Goal: Task Accomplishment & Management: Understand process/instructions

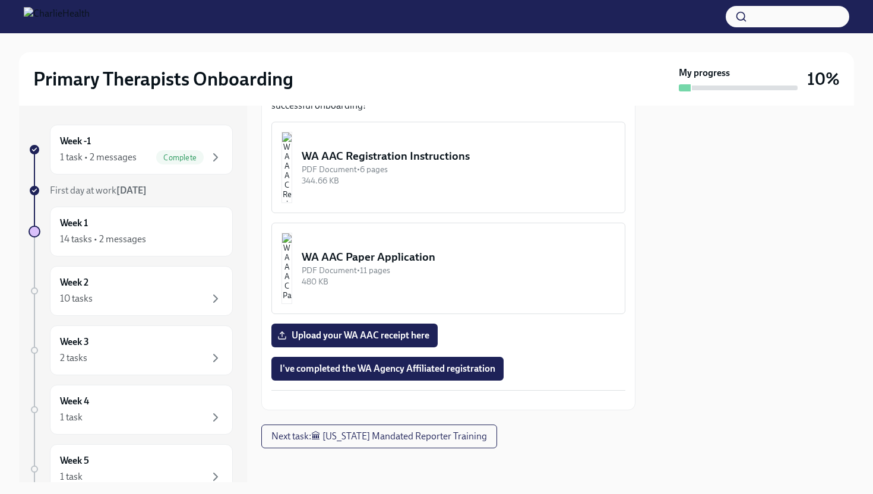
scroll to position [737, 0]
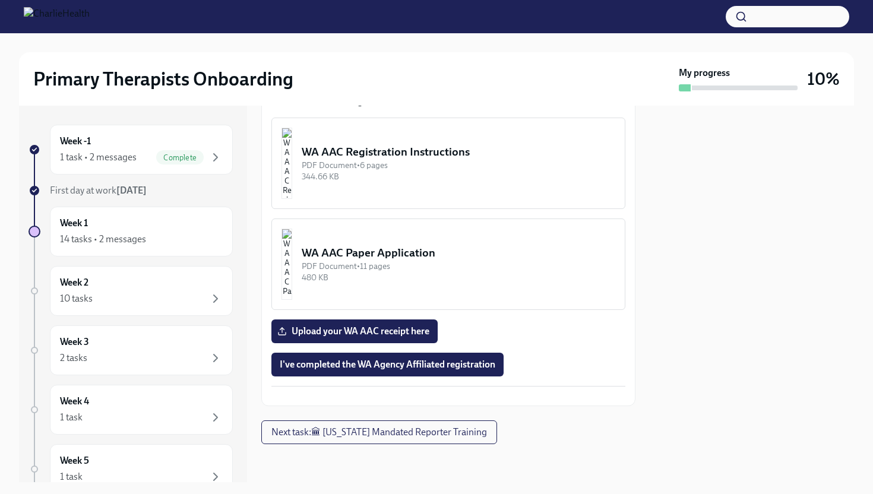
click at [450, 396] on button "Zoom image" at bounding box center [448, 396] width 354 height 0
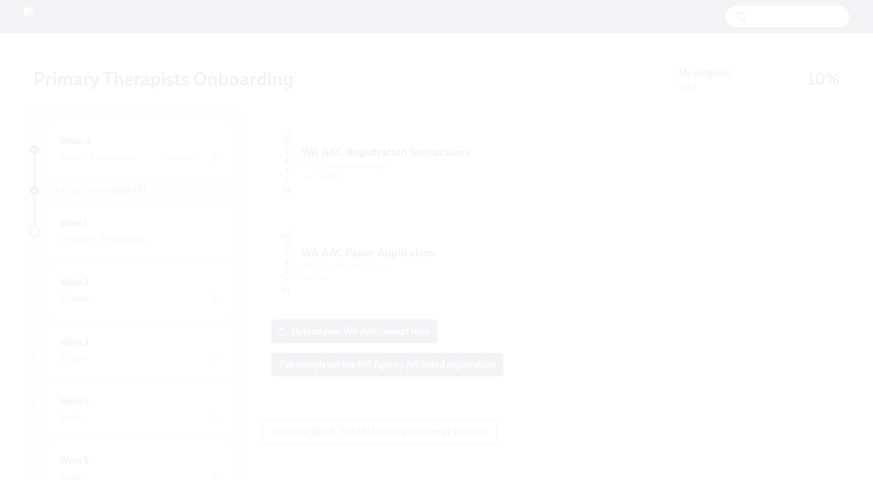
click at [464, 246] on button "Unzoom image" at bounding box center [436, 247] width 873 height 494
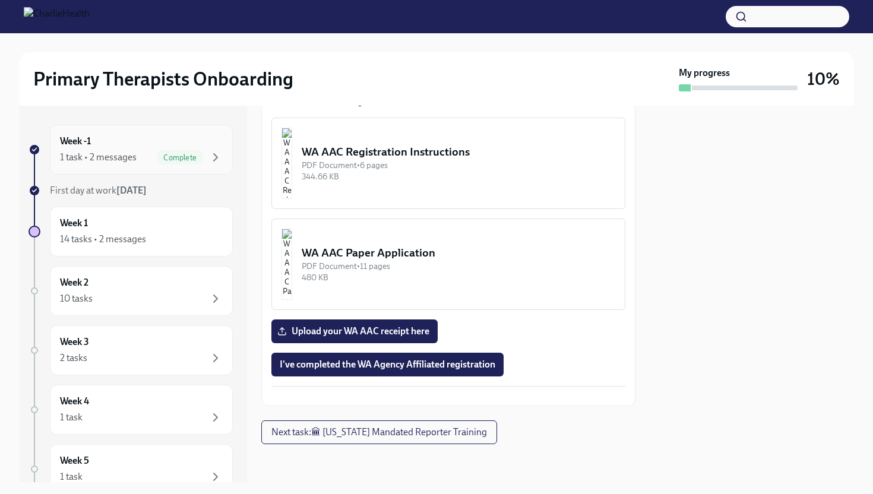
click at [138, 168] on div "Week -1 1 task • 2 messages Complete" at bounding box center [141, 150] width 183 height 50
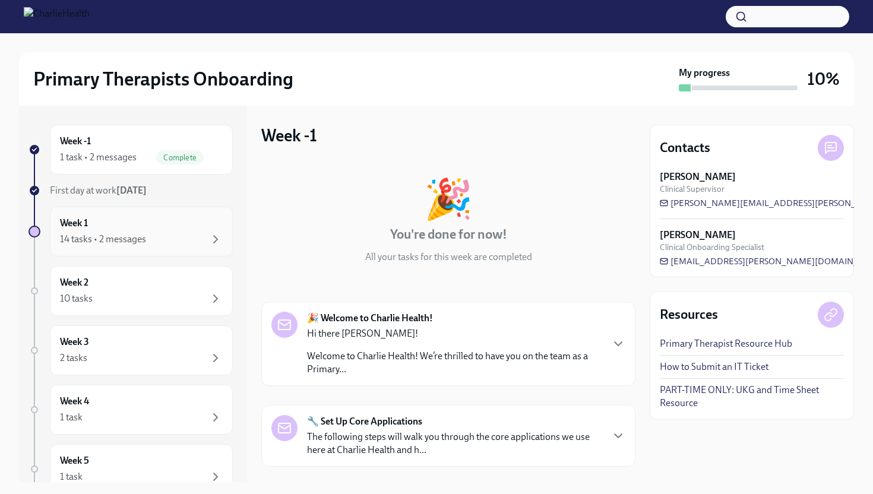
click at [133, 237] on div "14 tasks • 2 messages" at bounding box center [103, 239] width 86 height 13
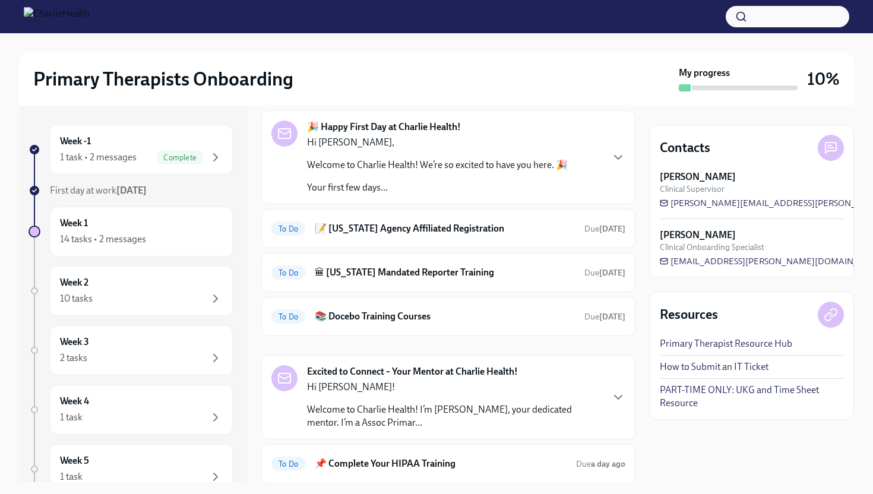
scroll to position [51, 0]
click at [343, 267] on h6 "🏛 [US_STATE] Mandated Reporter Training" at bounding box center [445, 271] width 260 height 13
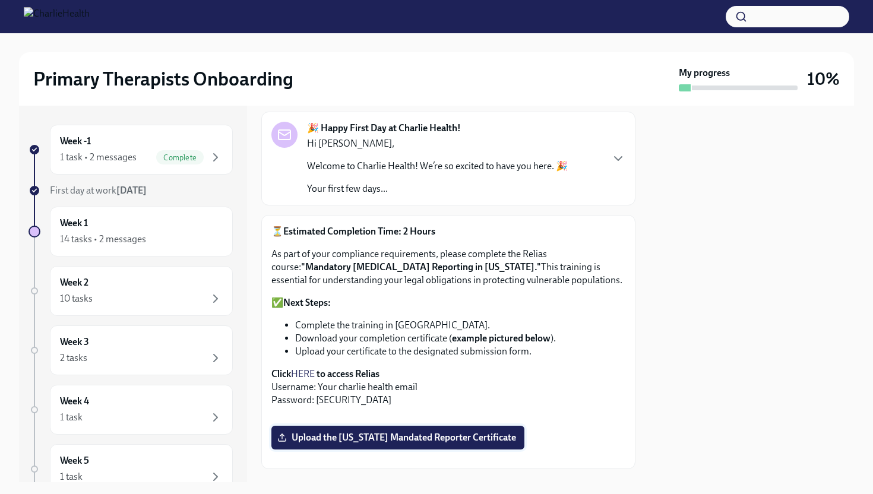
scroll to position [61, 0]
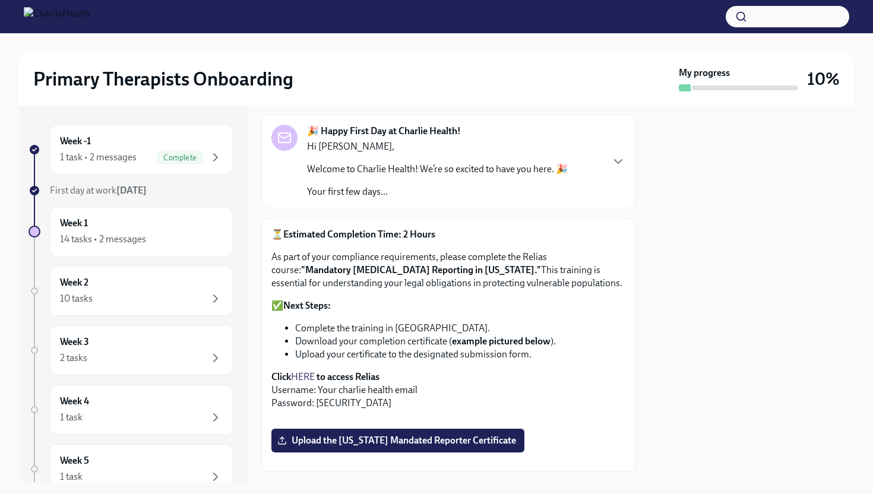
click at [344, 380] on strong "to access Relias" at bounding box center [347, 376] width 63 height 11
click at [359, 376] on strong "to access Relias" at bounding box center [347, 376] width 63 height 11
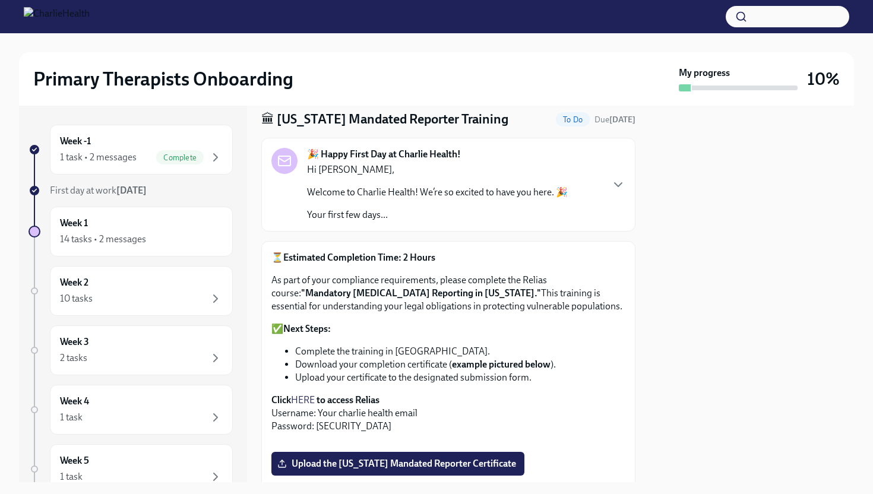
scroll to position [28, 0]
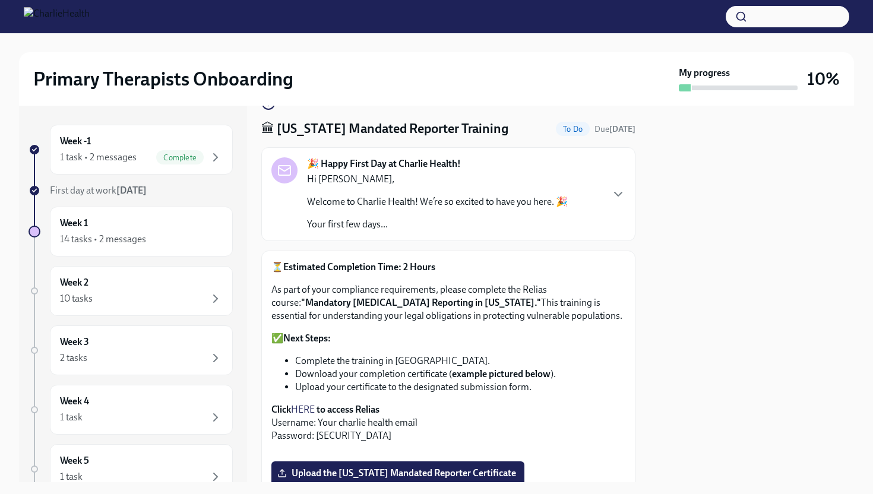
click at [368, 303] on strong ""Mandatory [MEDICAL_DATA] Reporting in [US_STATE]."" at bounding box center [421, 302] width 240 height 11
click at [615, 195] on icon "button" at bounding box center [618, 194] width 14 height 14
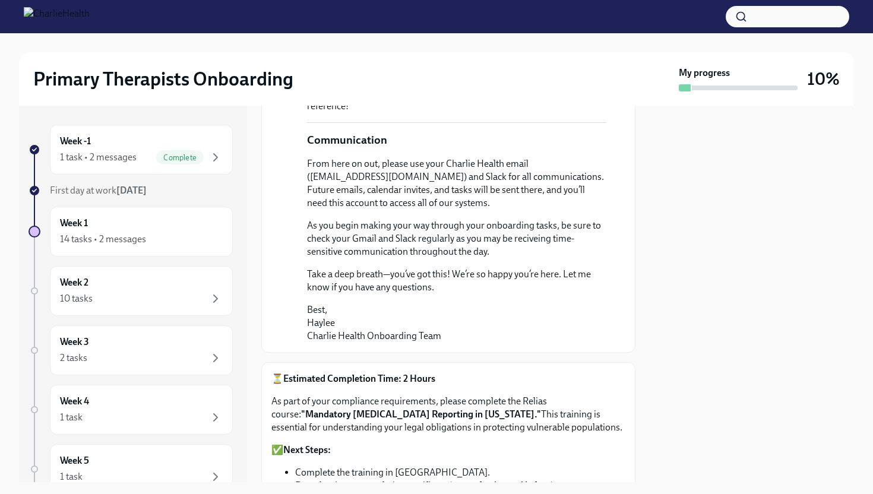
scroll to position [791, 0]
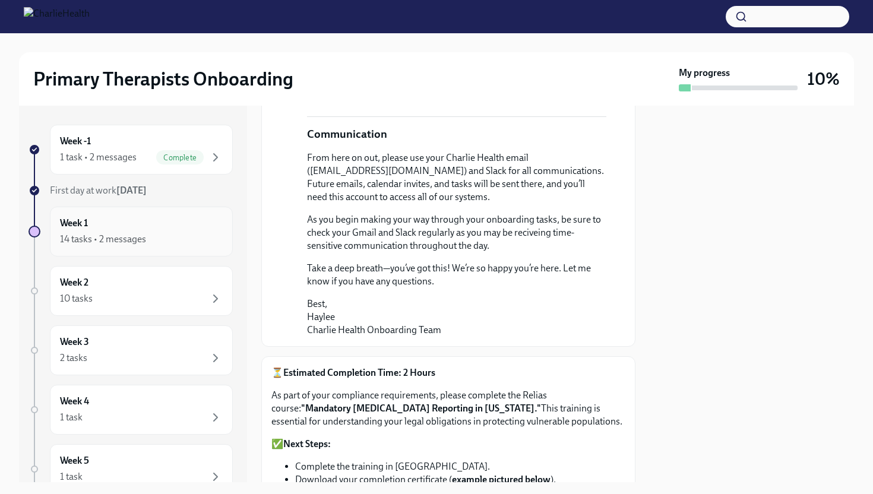
click at [93, 244] on div "14 tasks • 2 messages" at bounding box center [103, 239] width 86 height 13
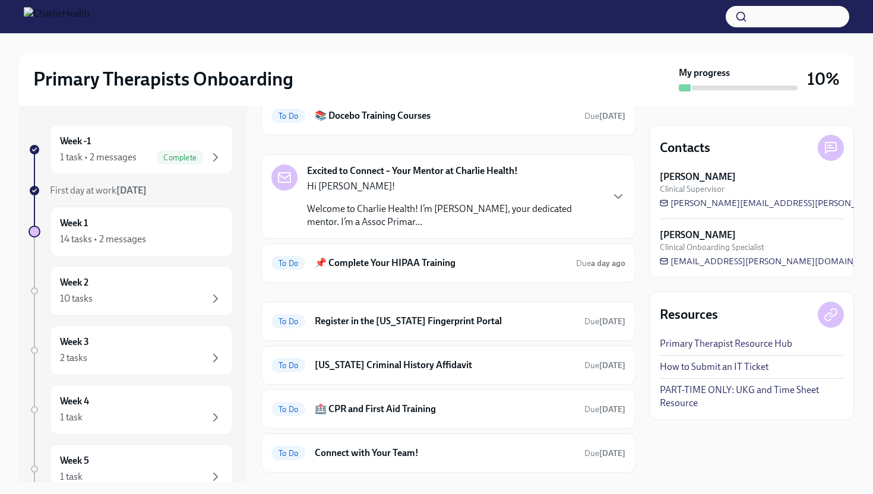
scroll to position [250, 0]
click at [388, 268] on h6 "📌 Complete Your HIPAA Training" at bounding box center [441, 263] width 252 height 13
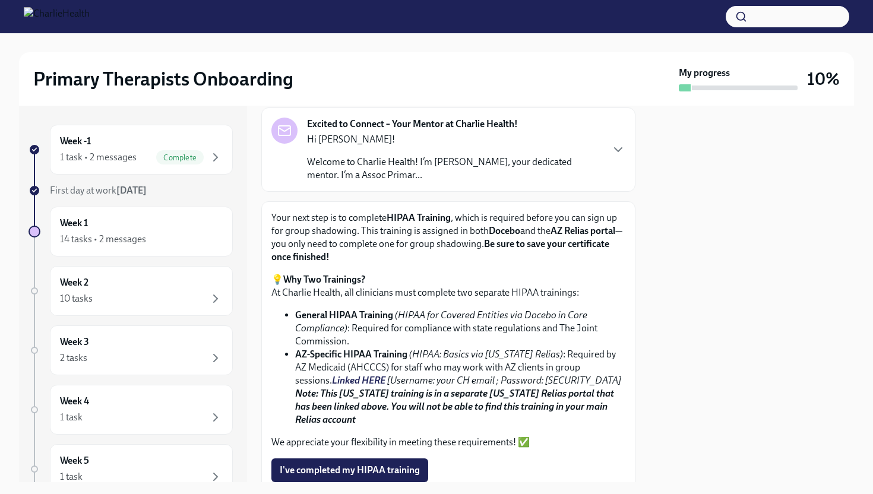
scroll to position [39, 0]
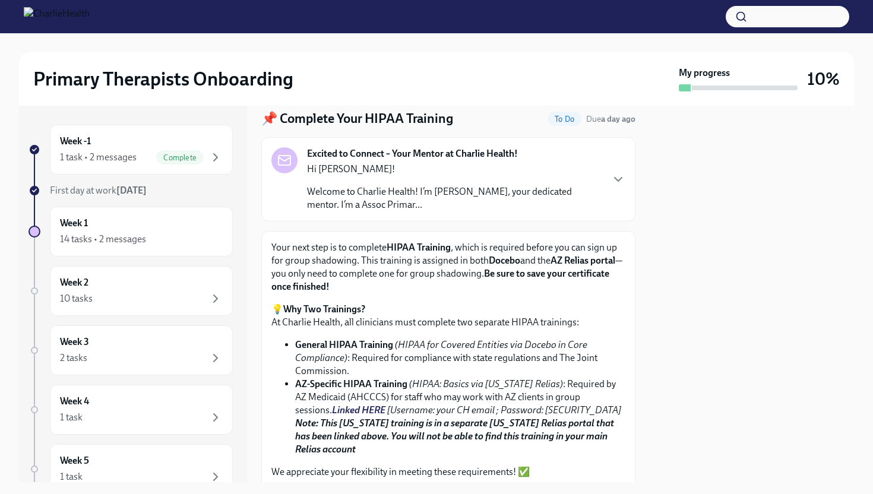
click at [513, 261] on strong "Docebo" at bounding box center [504, 260] width 31 height 11
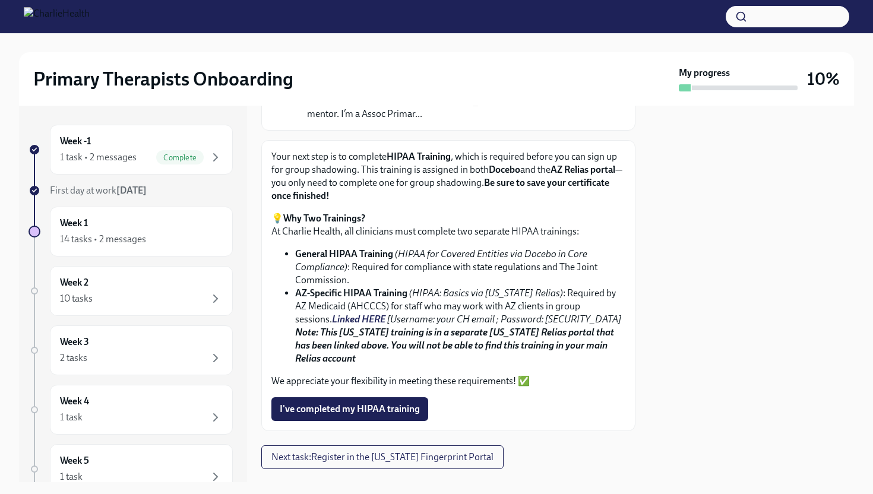
scroll to position [154, 0]
